Goal: Information Seeking & Learning: Understand process/instructions

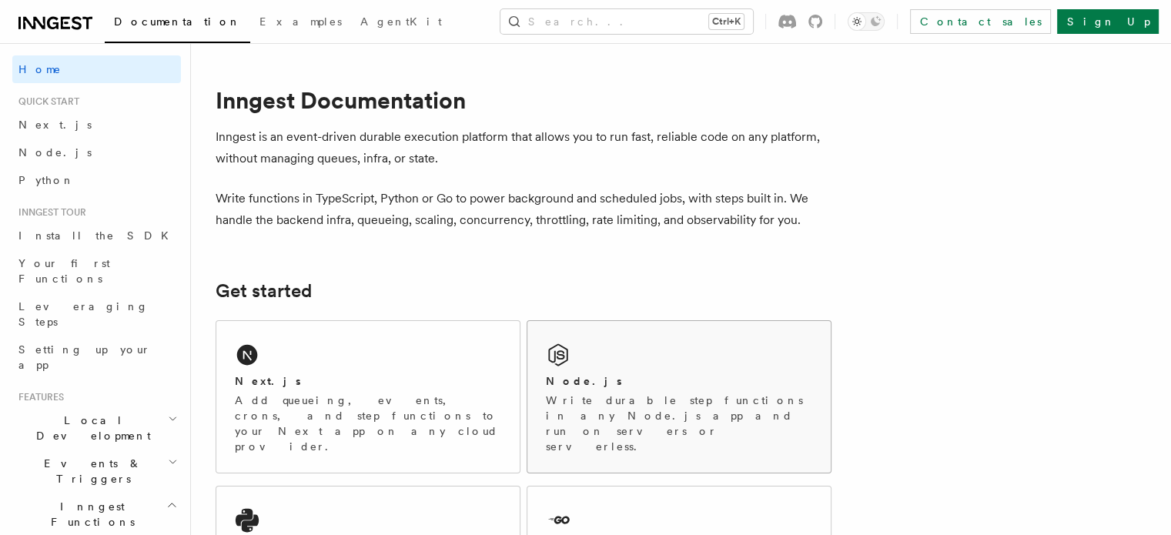
click at [570, 363] on icon at bounding box center [558, 355] width 25 height 25
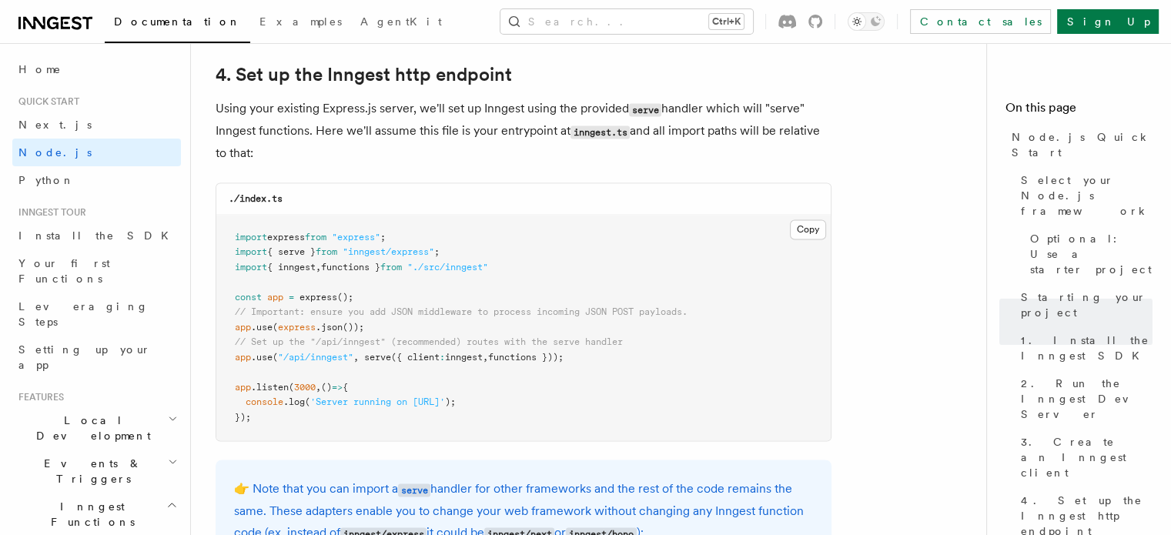
scroll to position [2348, 0]
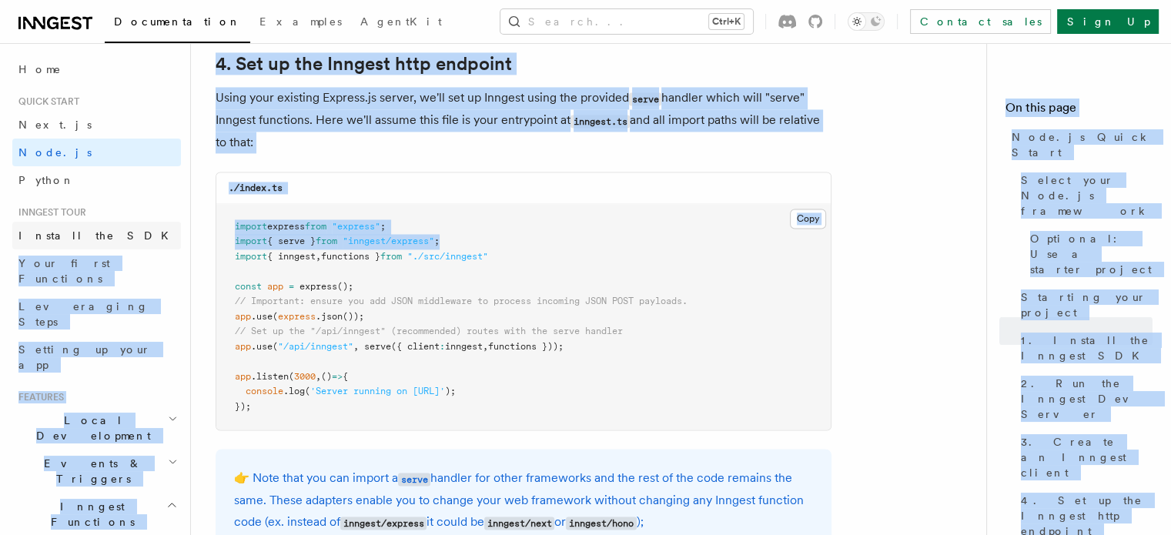
drag, startPoint x: 465, startPoint y: 241, endPoint x: 155, endPoint y: 243, distance: 310.3
click at [546, 226] on pre "import express from "express" ; import { serve } from "inngest/express" ; impor…" at bounding box center [523, 317] width 614 height 226
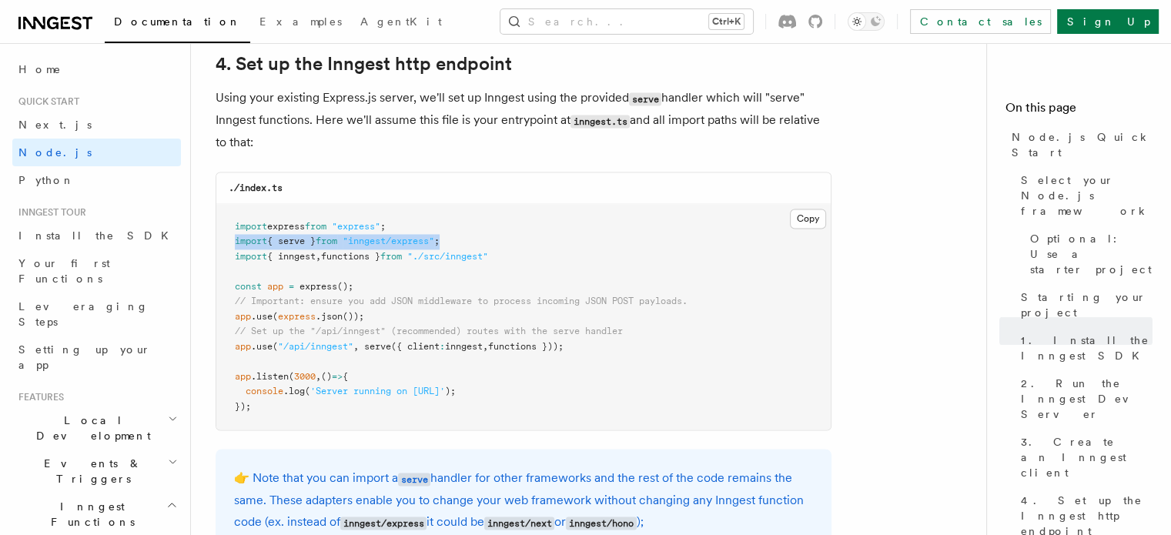
drag, startPoint x: 457, startPoint y: 240, endPoint x: 234, endPoint y: 243, distance: 222.5
click at [234, 243] on pre "import express from "express" ; import { serve } from "inngest/express" ; impor…" at bounding box center [523, 317] width 614 height 226
copy span "import { serve } from "inngest/express" ;"
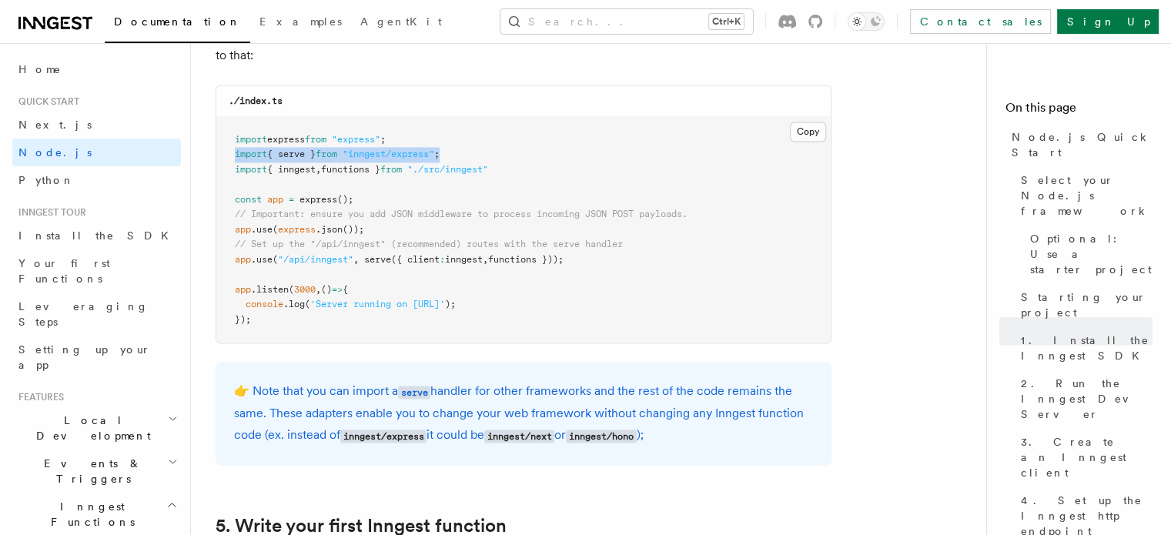
scroll to position [2451, 0]
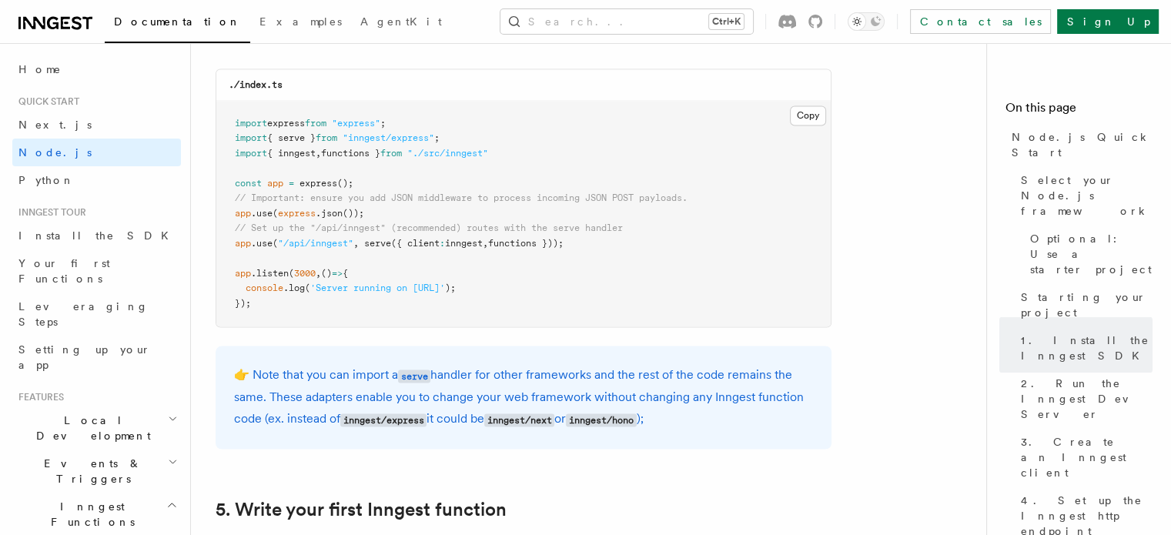
click at [657, 310] on pre "import express from "express" ; import { serve } from "inngest/express" ; impor…" at bounding box center [523, 214] width 614 height 226
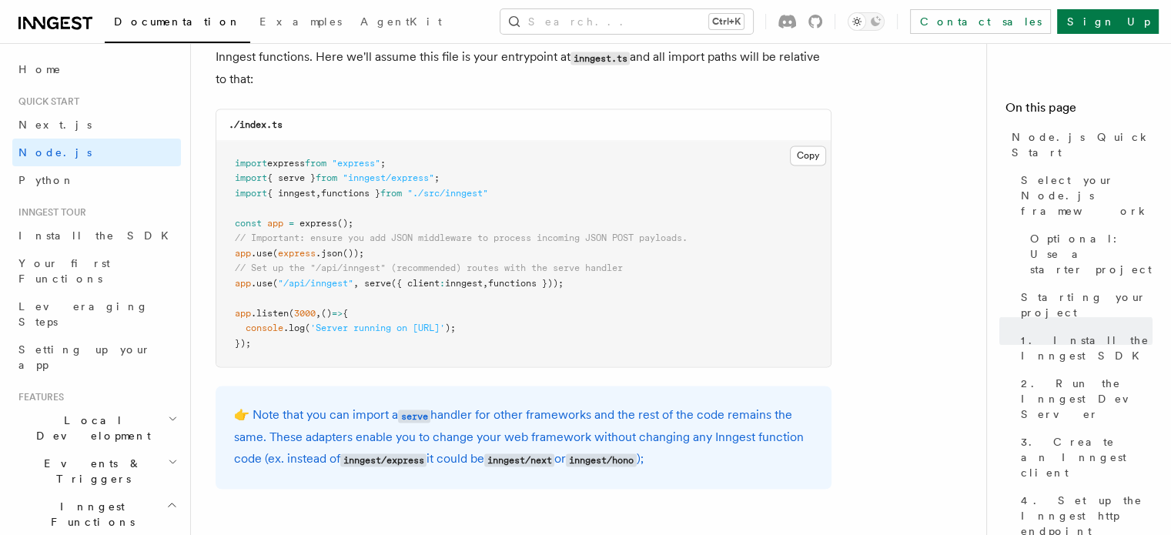
scroll to position [2189, 0]
